Goal: Task Accomplishment & Management: Use online tool/utility

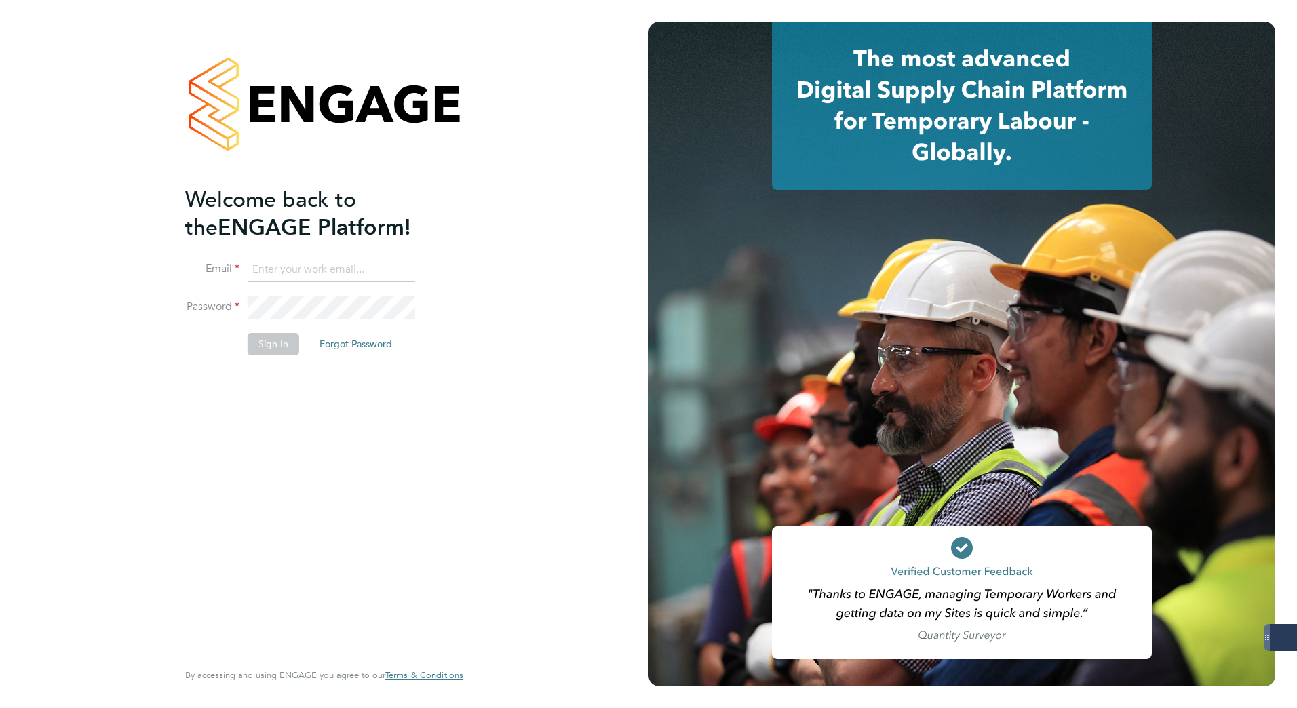
type input "karolina.linda@gattacaplc.com"
click at [271, 344] on button "Sign In" at bounding box center [274, 344] width 52 height 22
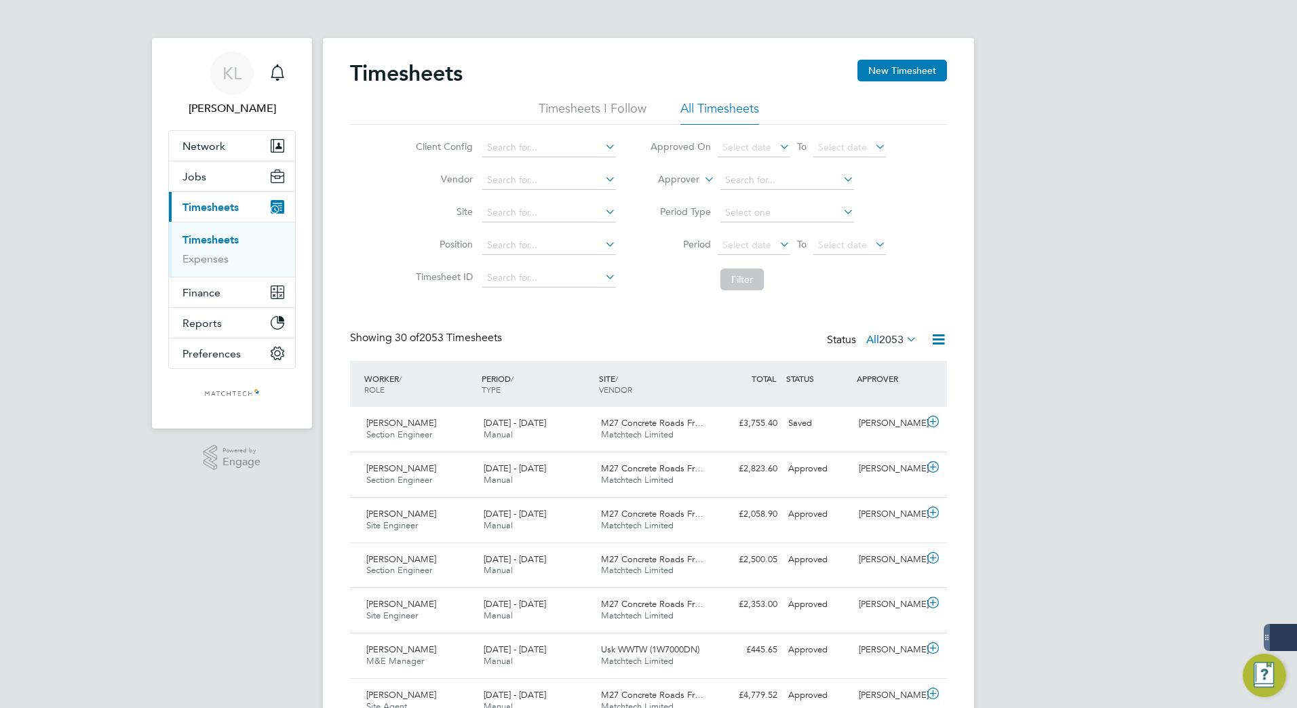
click at [207, 201] on span "Timesheets" at bounding box center [210, 207] width 56 height 13
click at [710, 108] on li "All Timesheets" at bounding box center [719, 112] width 79 height 24
click at [937, 332] on icon at bounding box center [938, 339] width 17 height 17
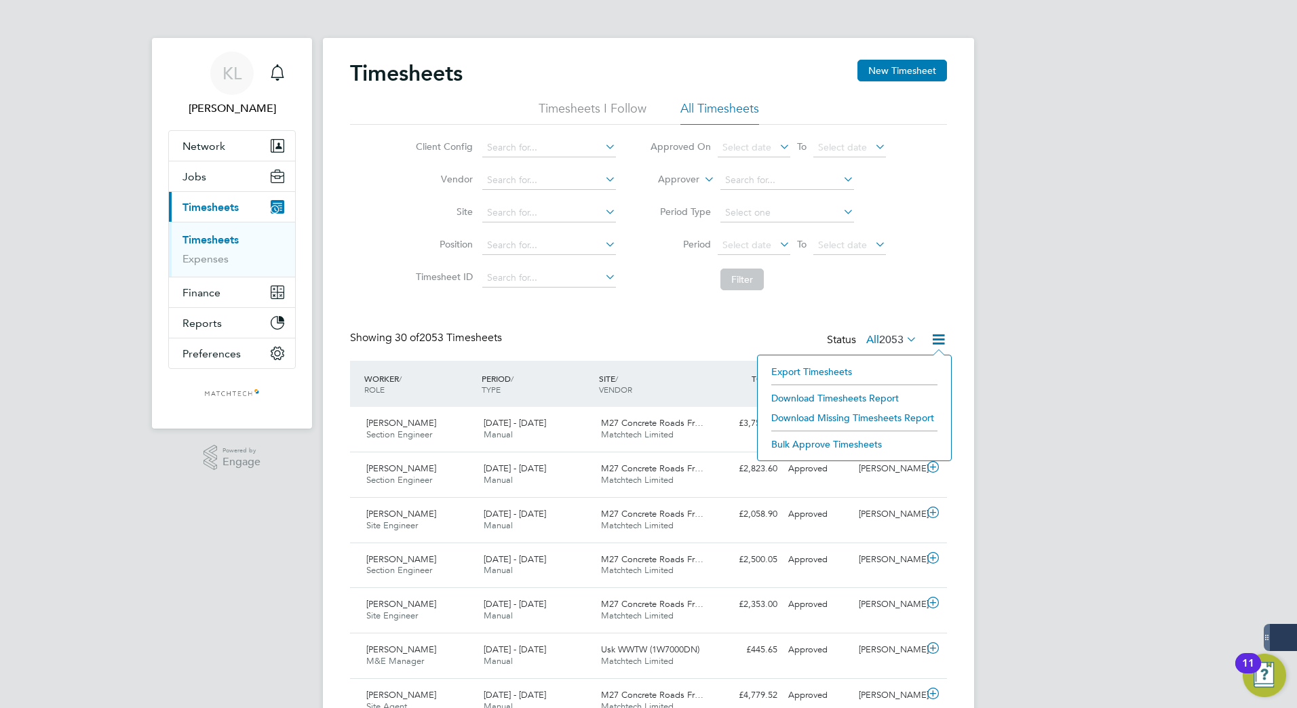
click at [799, 371] on li "Export Timesheets" at bounding box center [854, 371] width 180 height 19
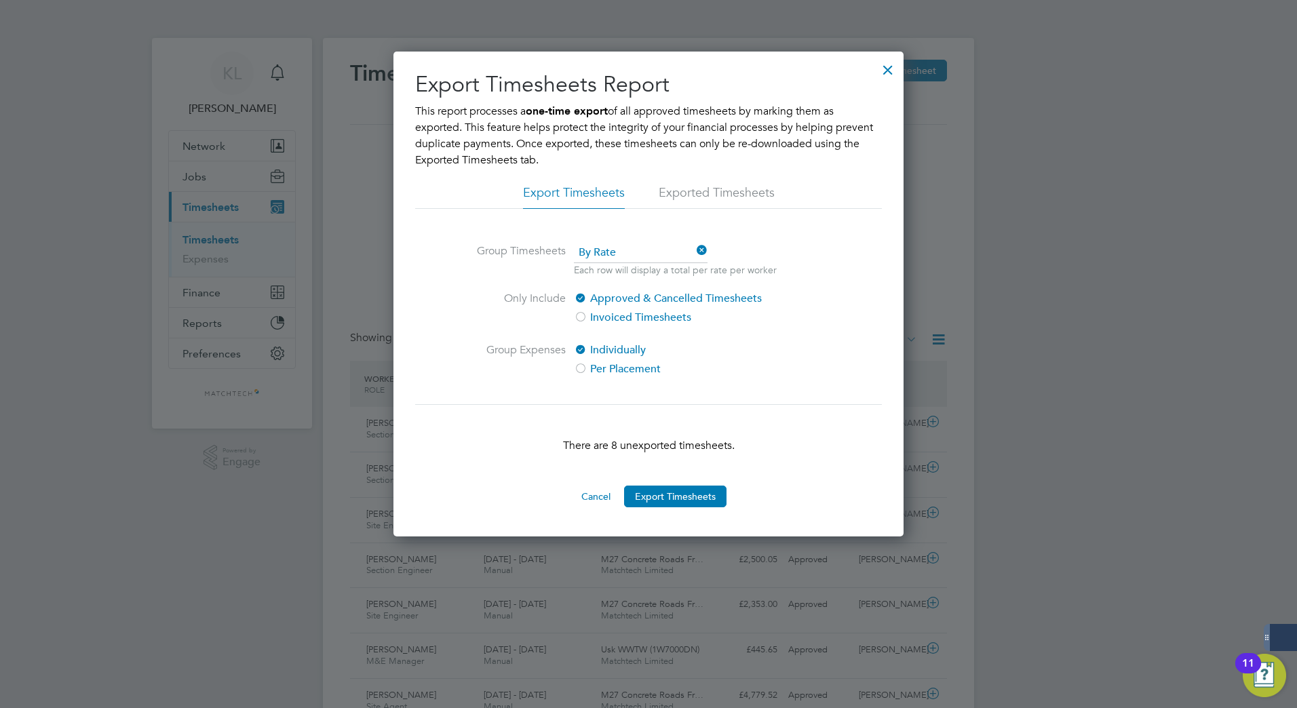
click at [883, 73] on div at bounding box center [888, 66] width 24 height 24
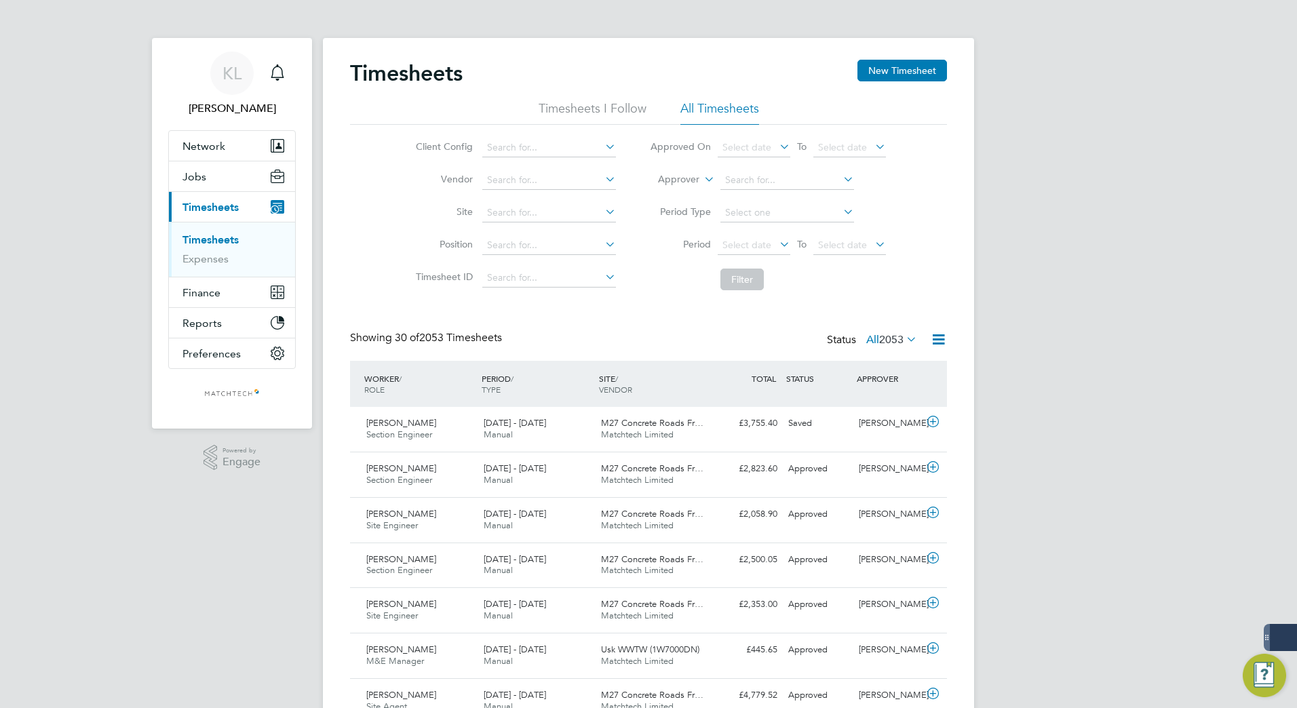
click at [208, 208] on span "Timesheets" at bounding box center [210, 207] width 56 height 13
click at [729, 106] on li "All Timesheets" at bounding box center [719, 112] width 79 height 24
click at [944, 339] on icon at bounding box center [938, 339] width 17 height 17
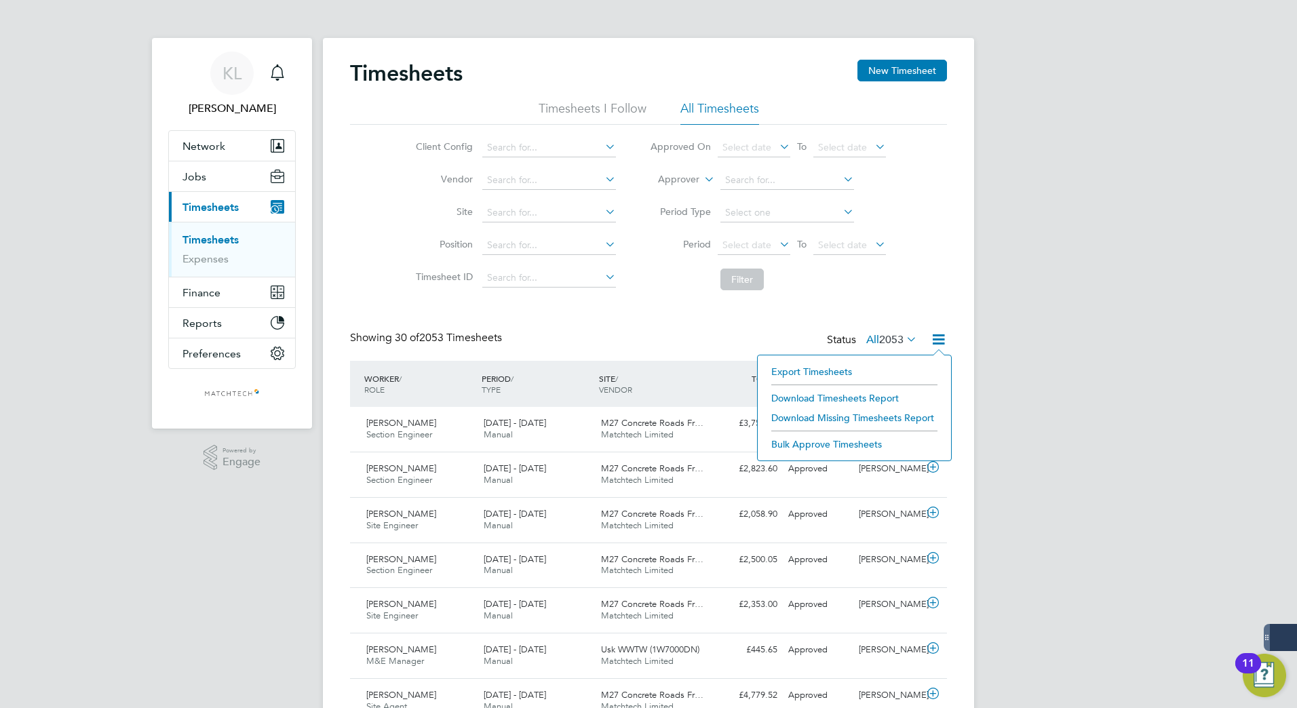
click at [806, 364] on li "Export Timesheets" at bounding box center [854, 371] width 180 height 19
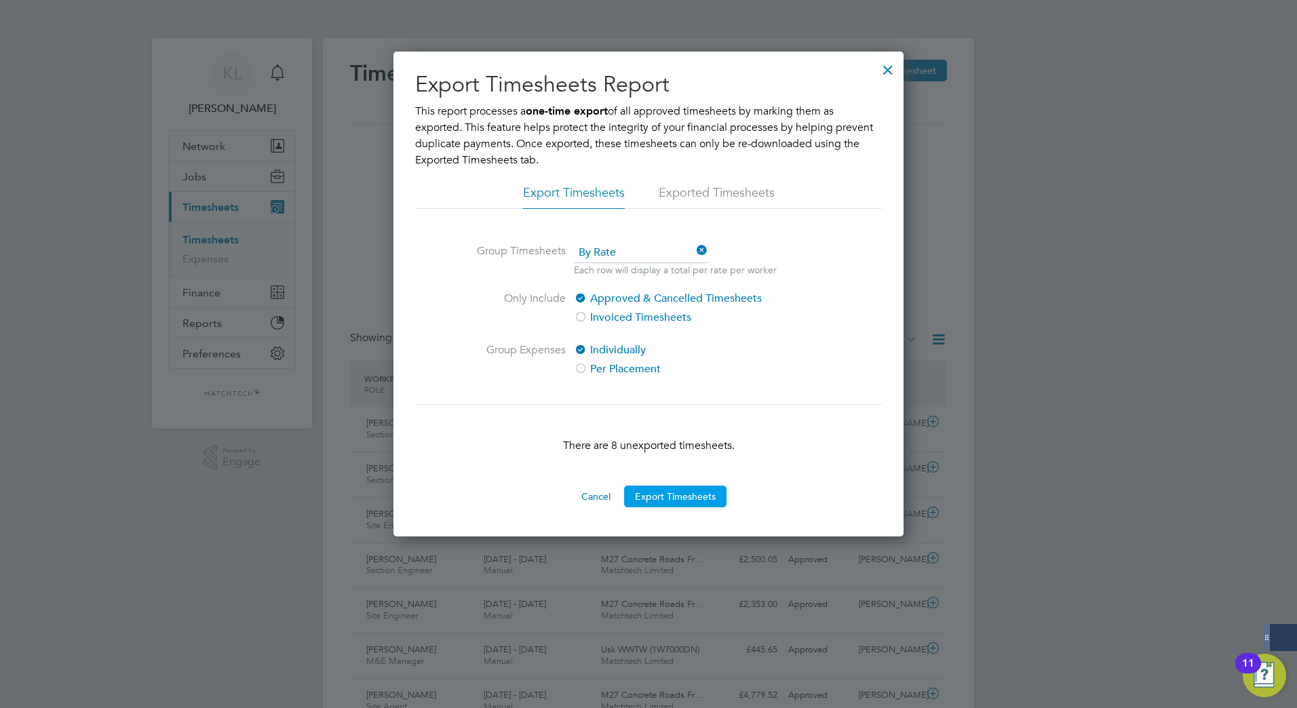
click at [664, 496] on button "Export Timesheets" at bounding box center [675, 497] width 102 height 22
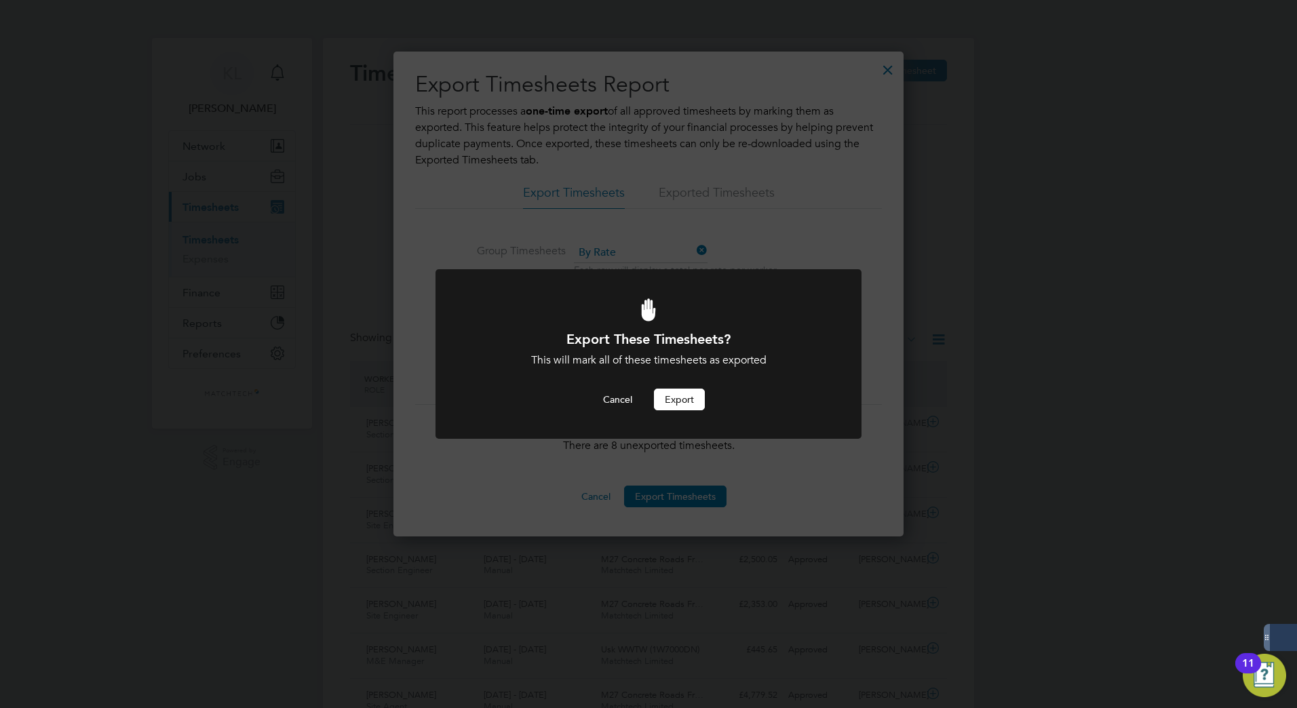
click at [674, 406] on button "Export" at bounding box center [679, 400] width 51 height 22
